Goal: Find specific page/section: Find specific page/section

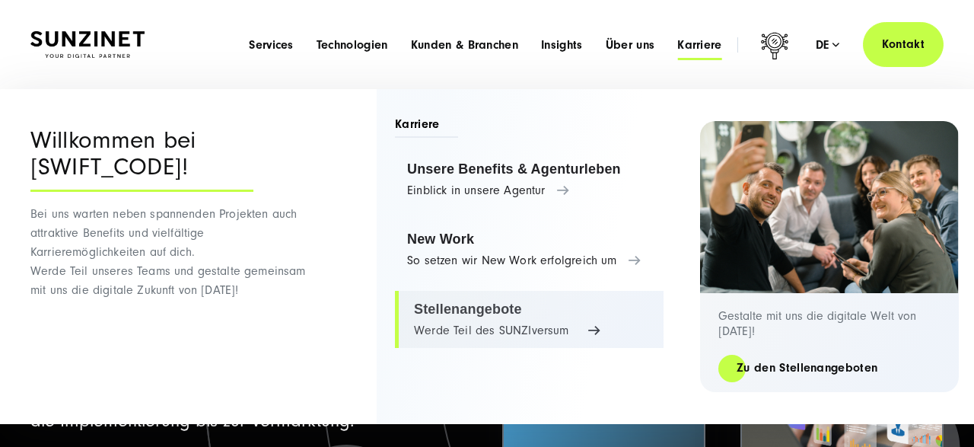
click at [512, 320] on link "Stellenangebote Werde Teil des SUNZIversum" at bounding box center [529, 320] width 269 height 58
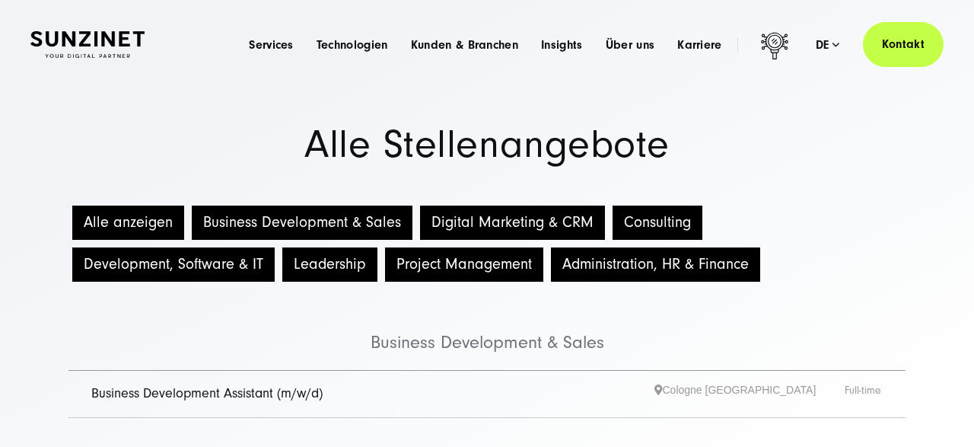
click at [661, 221] on button "Consulting" at bounding box center [657, 222] width 90 height 34
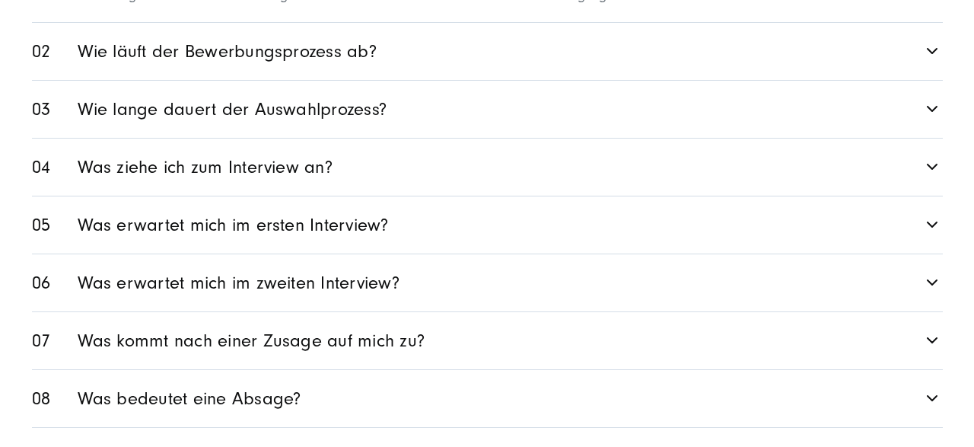
scroll to position [1206, 0]
click at [933, 167] on icon at bounding box center [933, 166] width 18 height 18
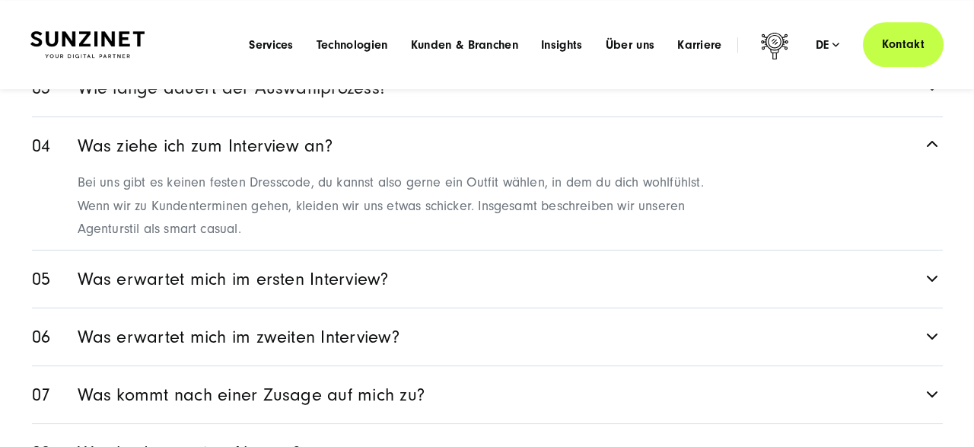
scroll to position [1124, 0]
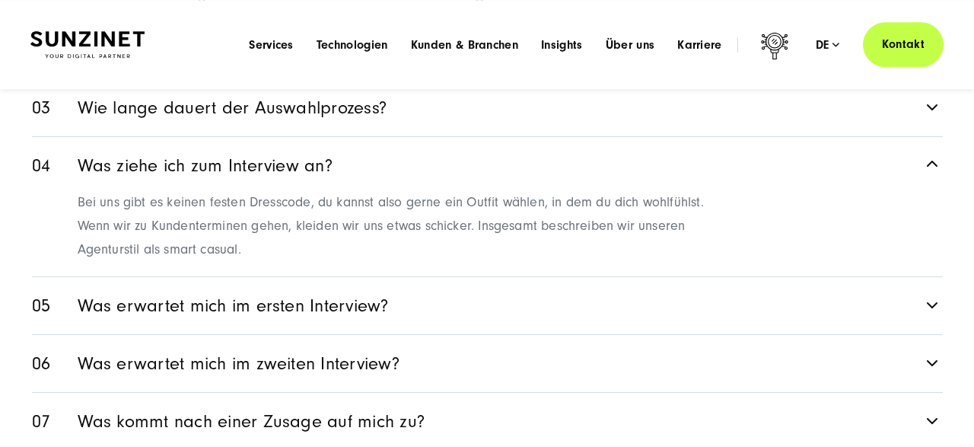
click at [935, 158] on icon at bounding box center [933, 163] width 18 height 18
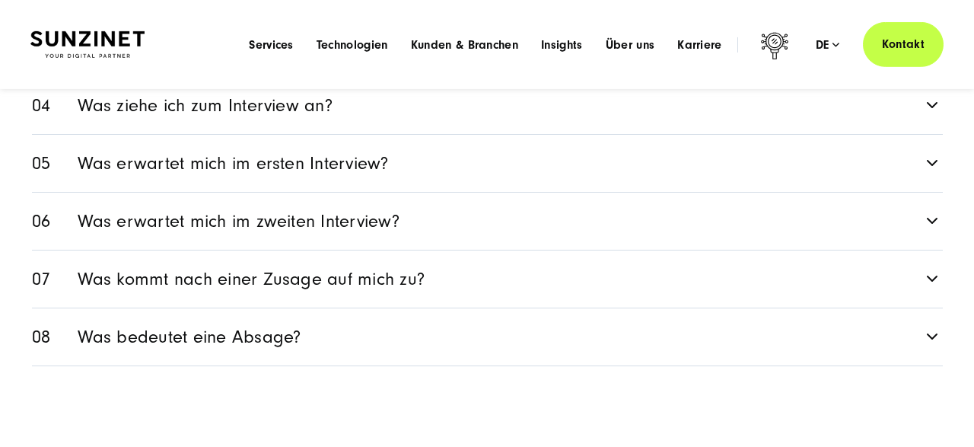
scroll to position [1181, 0]
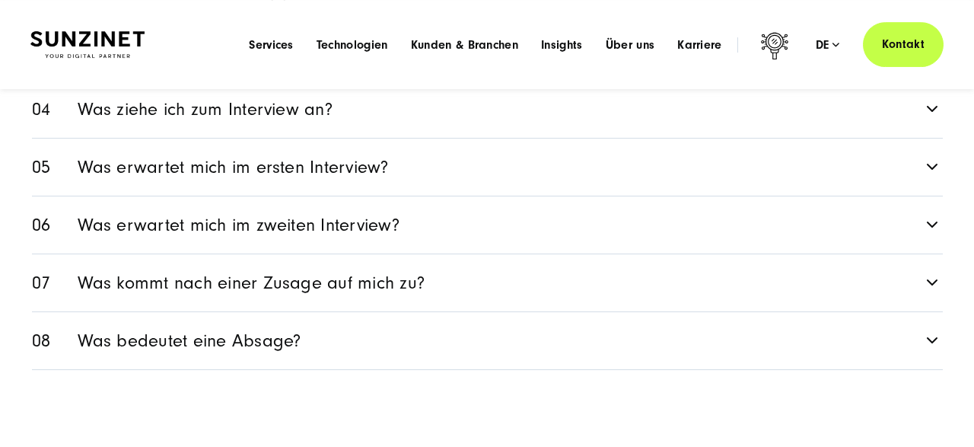
click at [927, 339] on icon at bounding box center [933, 341] width 18 height 18
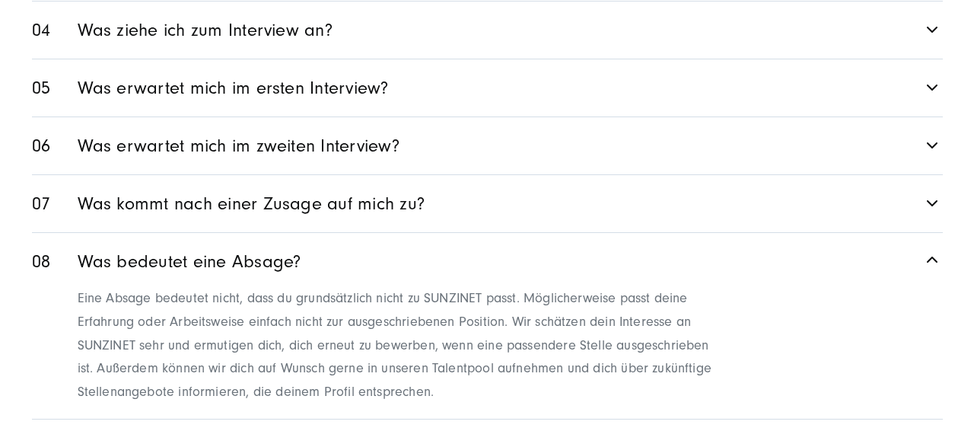
scroll to position [1263, 0]
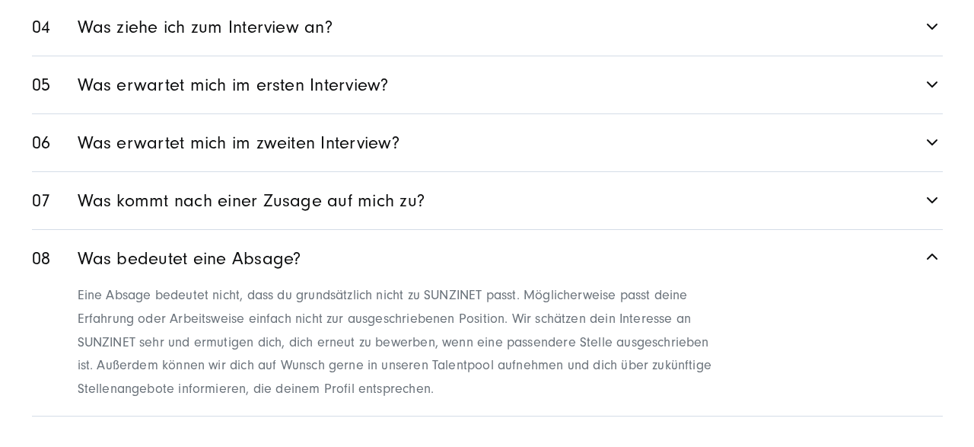
click at [924, 253] on icon at bounding box center [933, 255] width 18 height 18
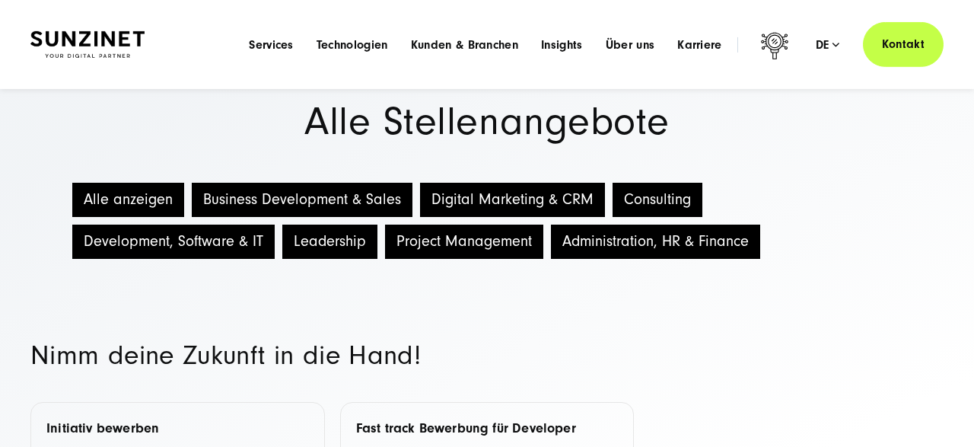
scroll to position [0, 0]
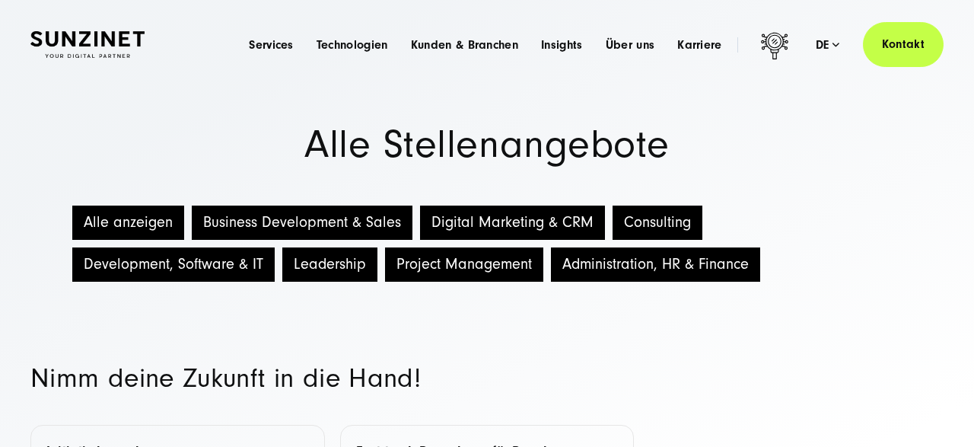
click at [648, 219] on button "Consulting" at bounding box center [657, 222] width 90 height 34
click at [647, 215] on button "Consulting" at bounding box center [657, 222] width 90 height 34
click at [343, 219] on button "Business Development & Sales" at bounding box center [302, 222] width 221 height 34
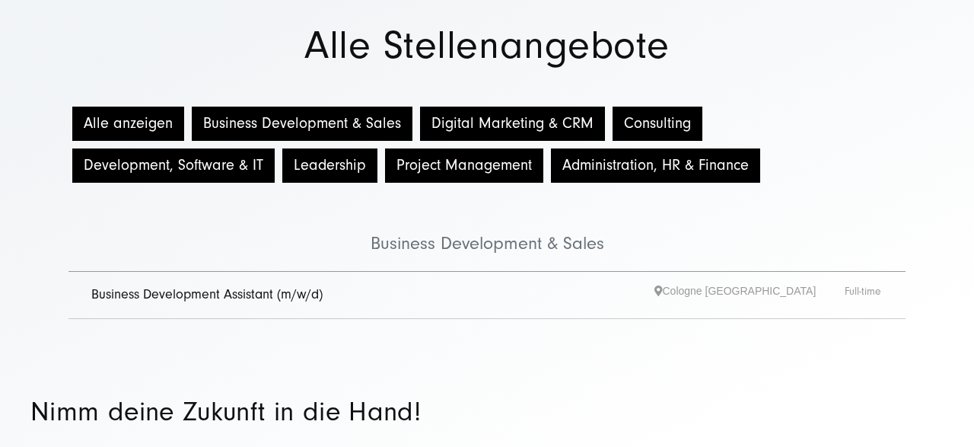
scroll to position [102, 0]
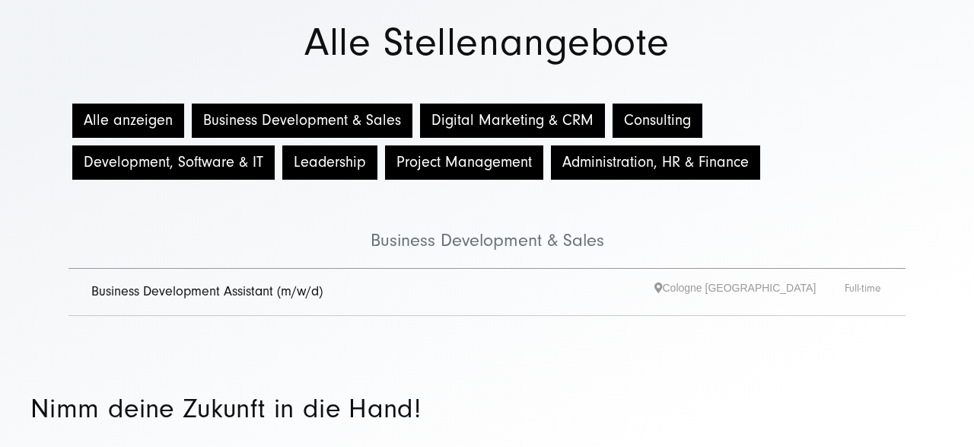
click at [224, 292] on link "Business Development Assistant (m/w/d)" at bounding box center [206, 291] width 231 height 16
